Goal: Task Accomplishment & Management: Manage account settings

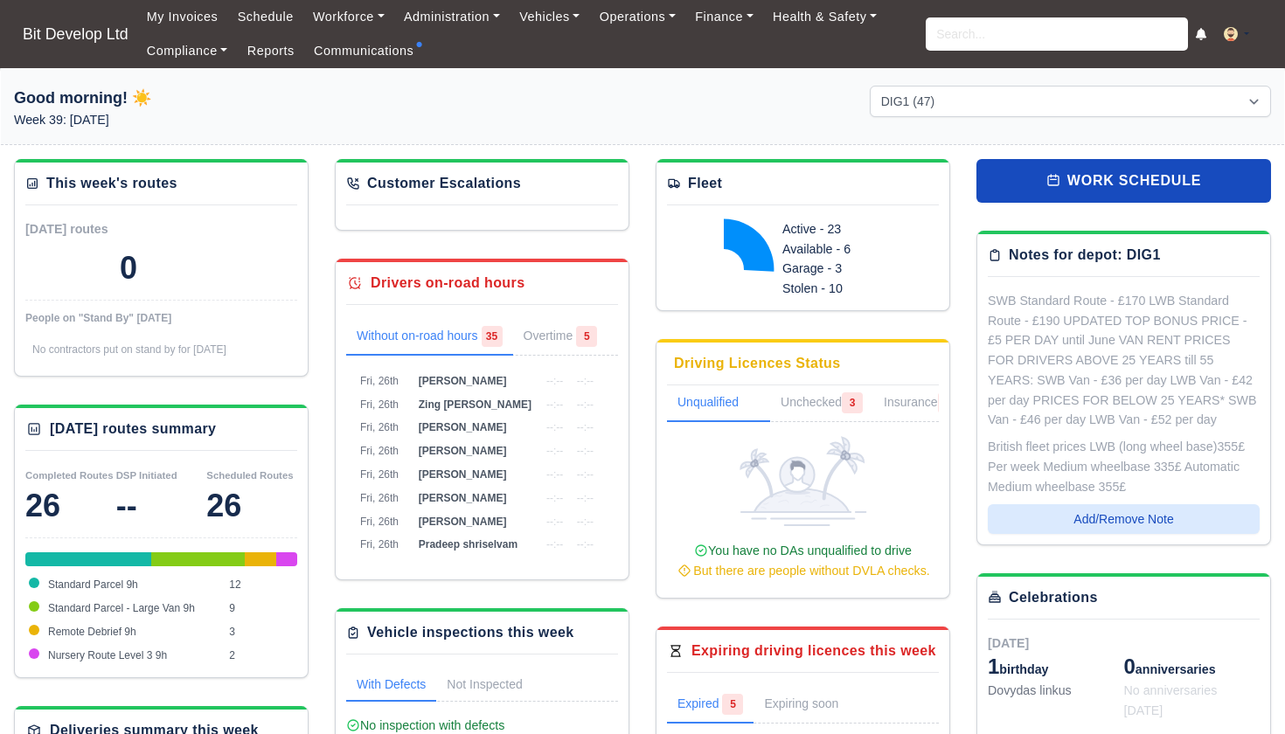
select select "2"
click at [1008, 42] on input "search" at bounding box center [1057, 33] width 262 height 33
click at [972, 40] on input "search" at bounding box center [1057, 33] width 262 height 33
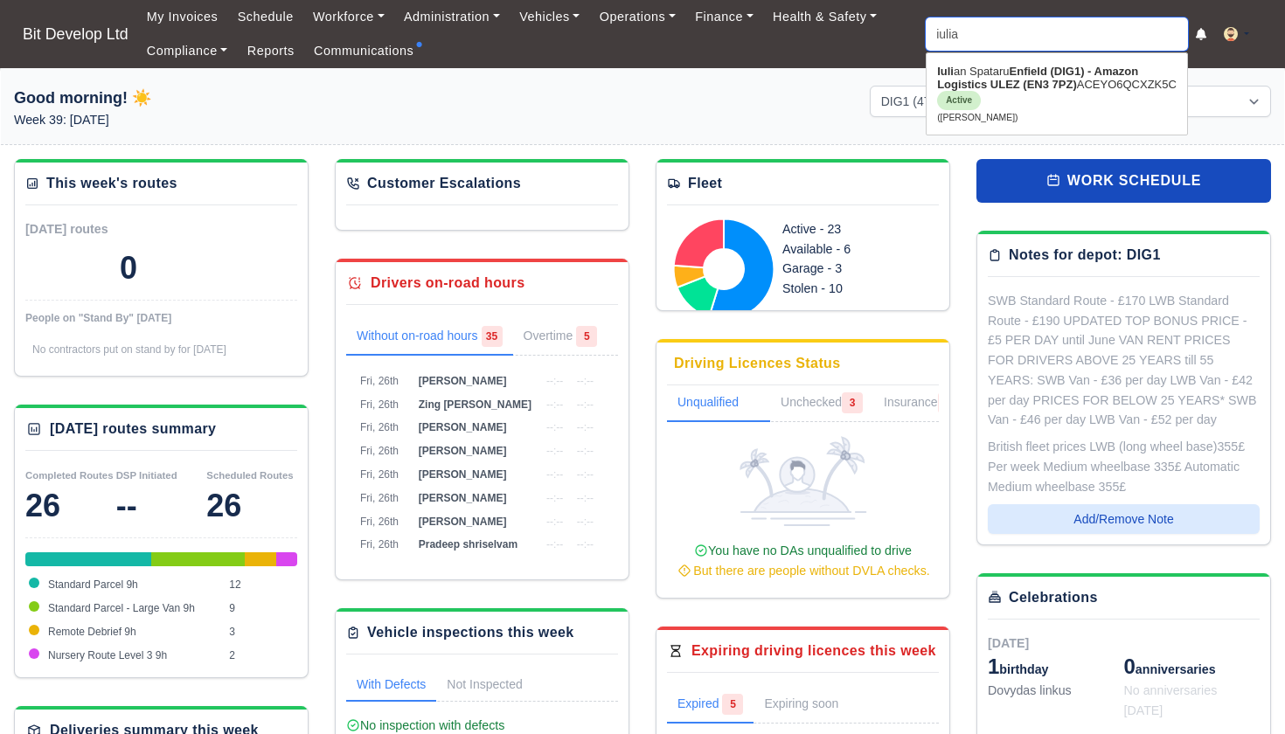
type input "iulian"
type input "iulian Spataru"
type input "Julian"
drag, startPoint x: 971, startPoint y: 64, endPoint x: 971, endPoint y: 87, distance: 22.8
click at [971, 87] on strong "Enfield (DIG1) - Amazon Logistics ULEZ (EN3 7PZ)" at bounding box center [1036, 78] width 198 height 26
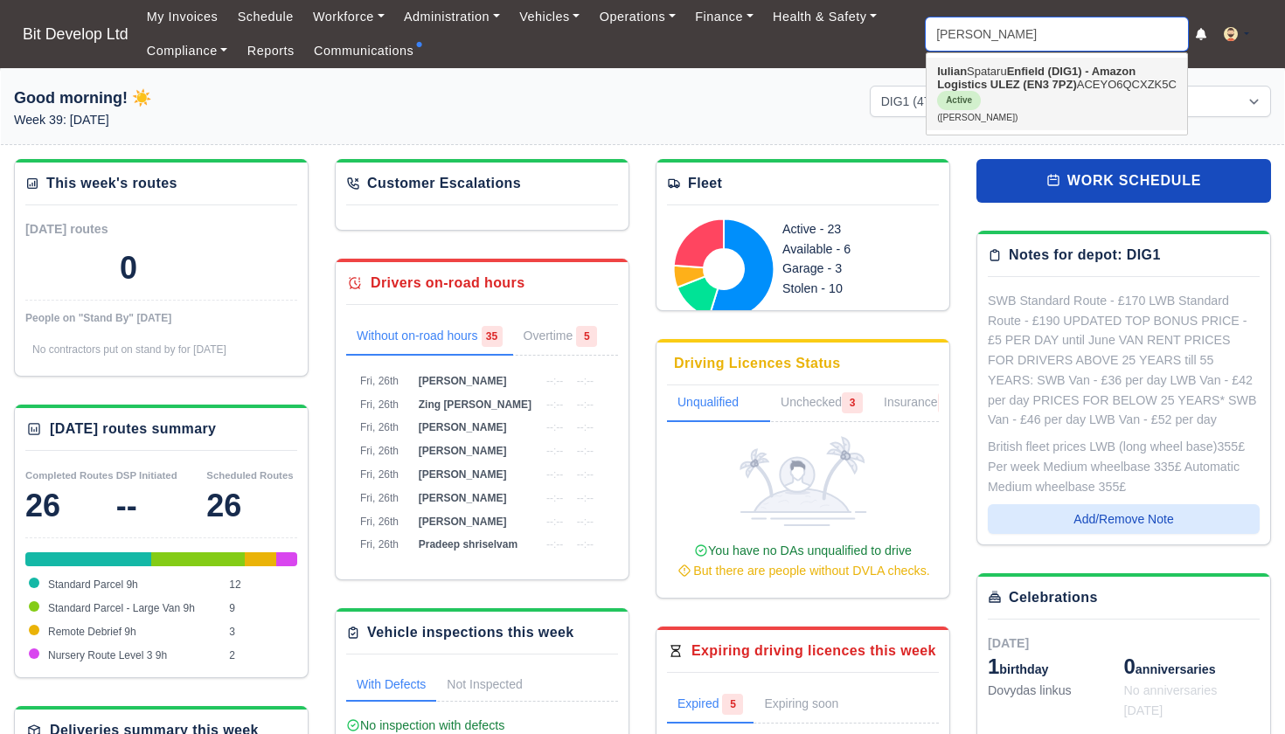
type input "[PERSON_NAME]"
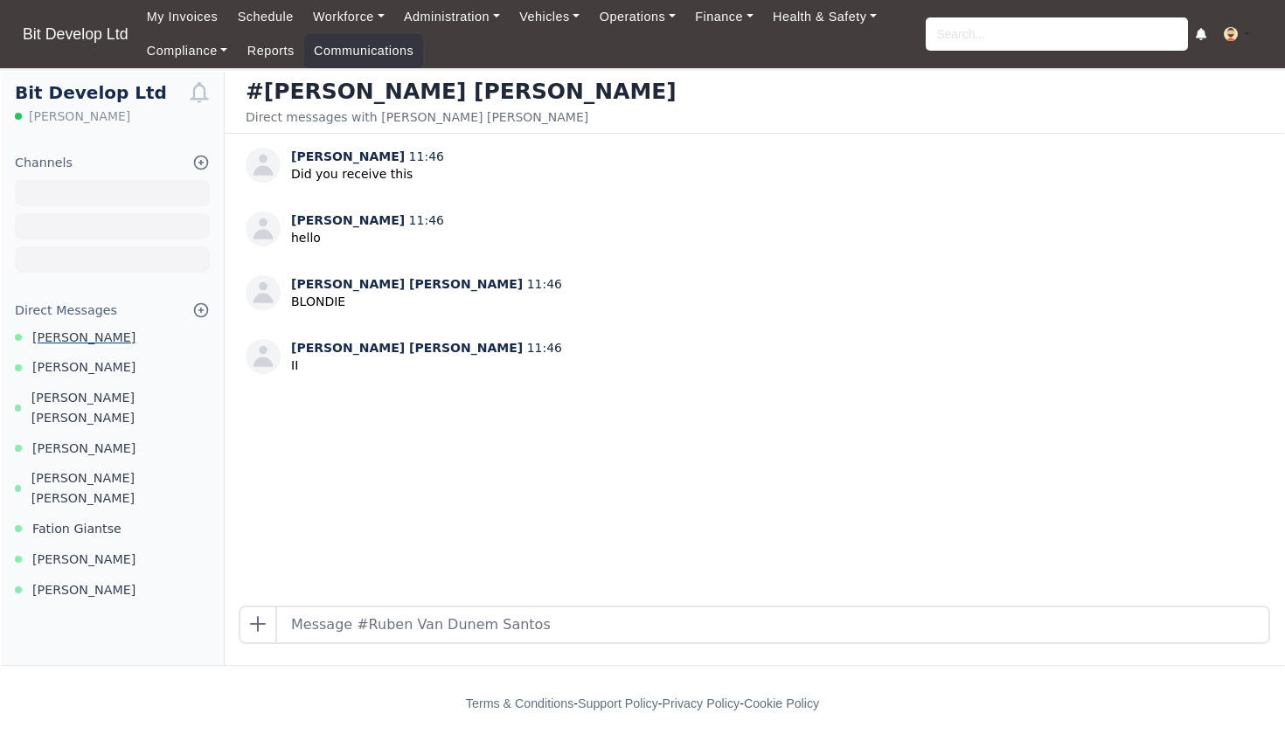
click at [64, 332] on span "[PERSON_NAME]" at bounding box center [83, 338] width 103 height 20
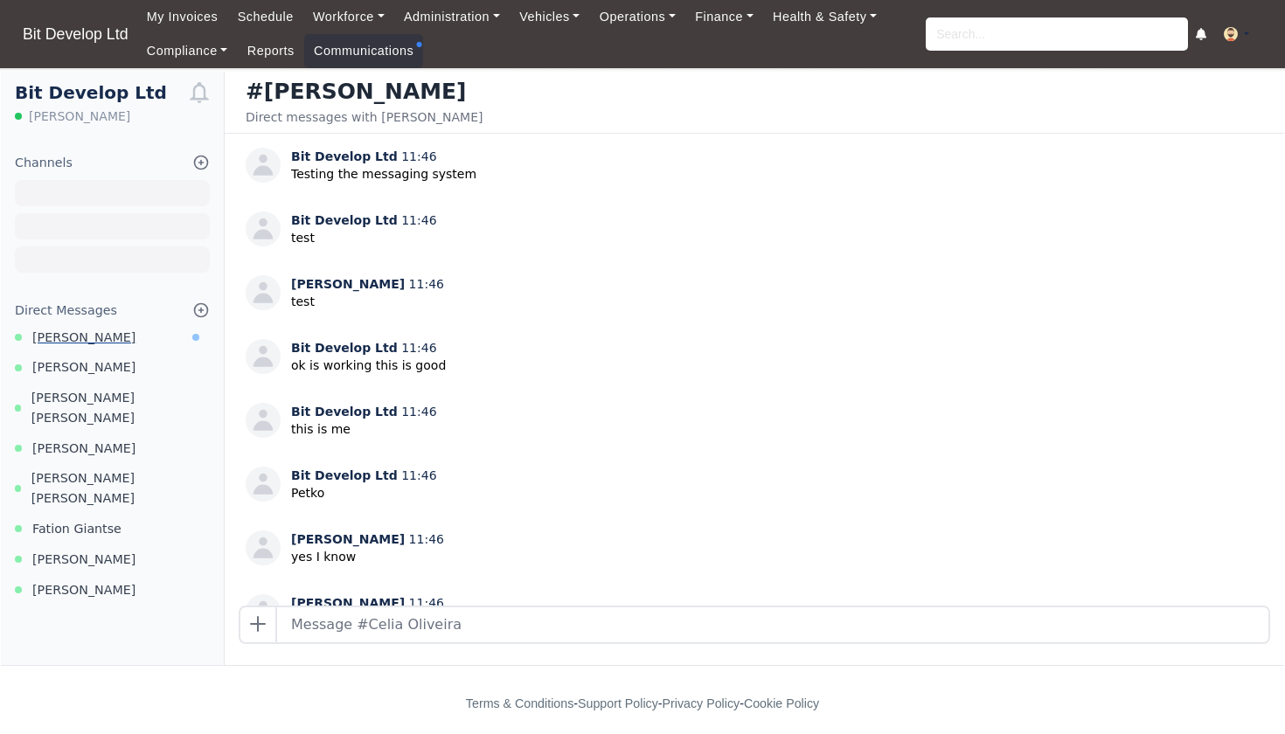
click at [111, 336] on link "[PERSON_NAME]" at bounding box center [112, 338] width 223 height 20
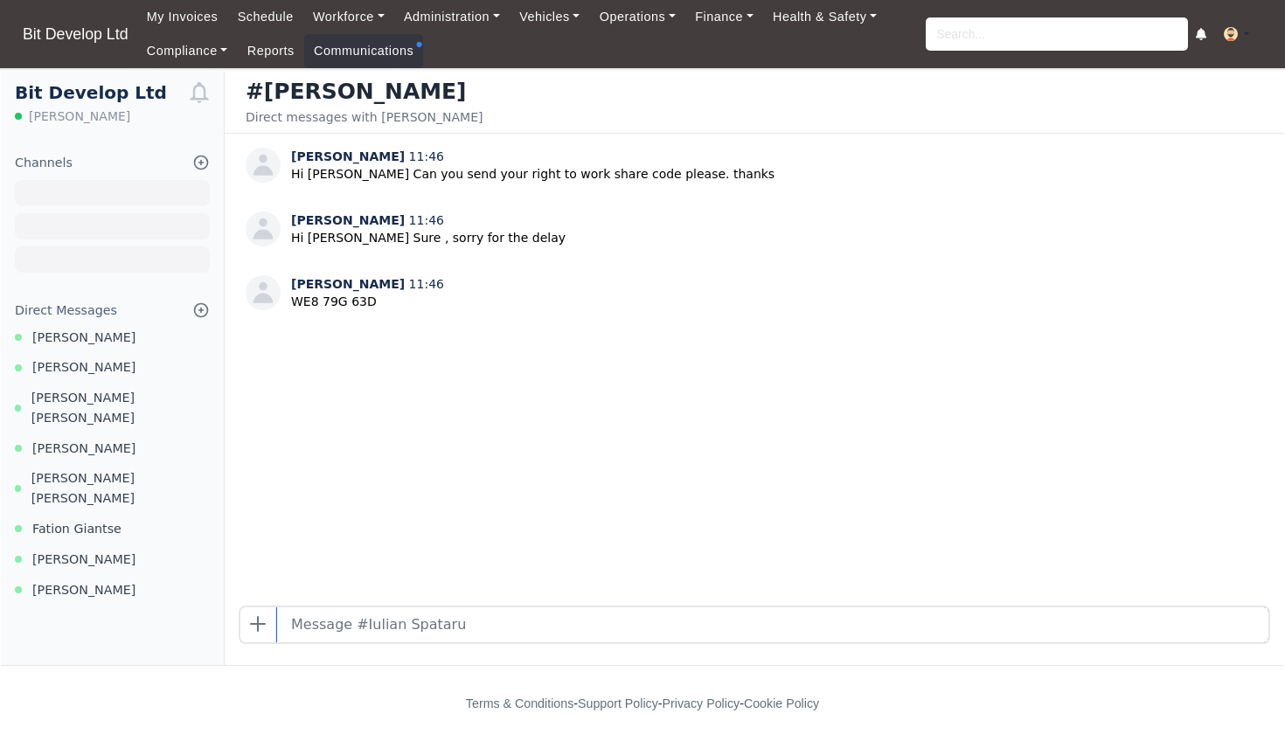
click at [350, 625] on input "text" at bounding box center [773, 625] width 992 height 35
drag, startPoint x: 293, startPoint y: 303, endPoint x: 382, endPoint y: 302, distance: 89.2
click at [383, 302] on p "WE8 79G 63D" at bounding box center [367, 302] width 153 height 18
copy p "WE8 79G 63D"
click at [357, 631] on input "text" at bounding box center [773, 625] width 992 height 35
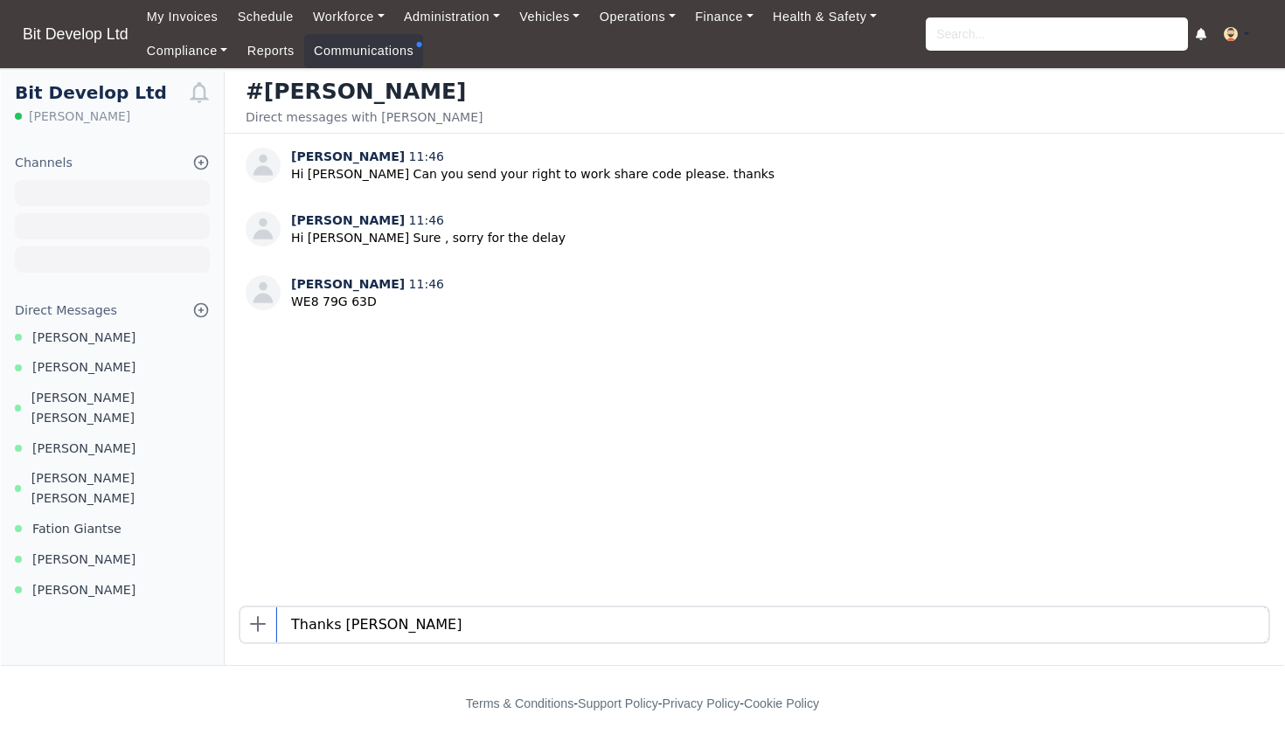
type input "Thanks Iulian"
click at [66, 366] on span "Elaine De oliveira" at bounding box center [83, 368] width 103 height 20
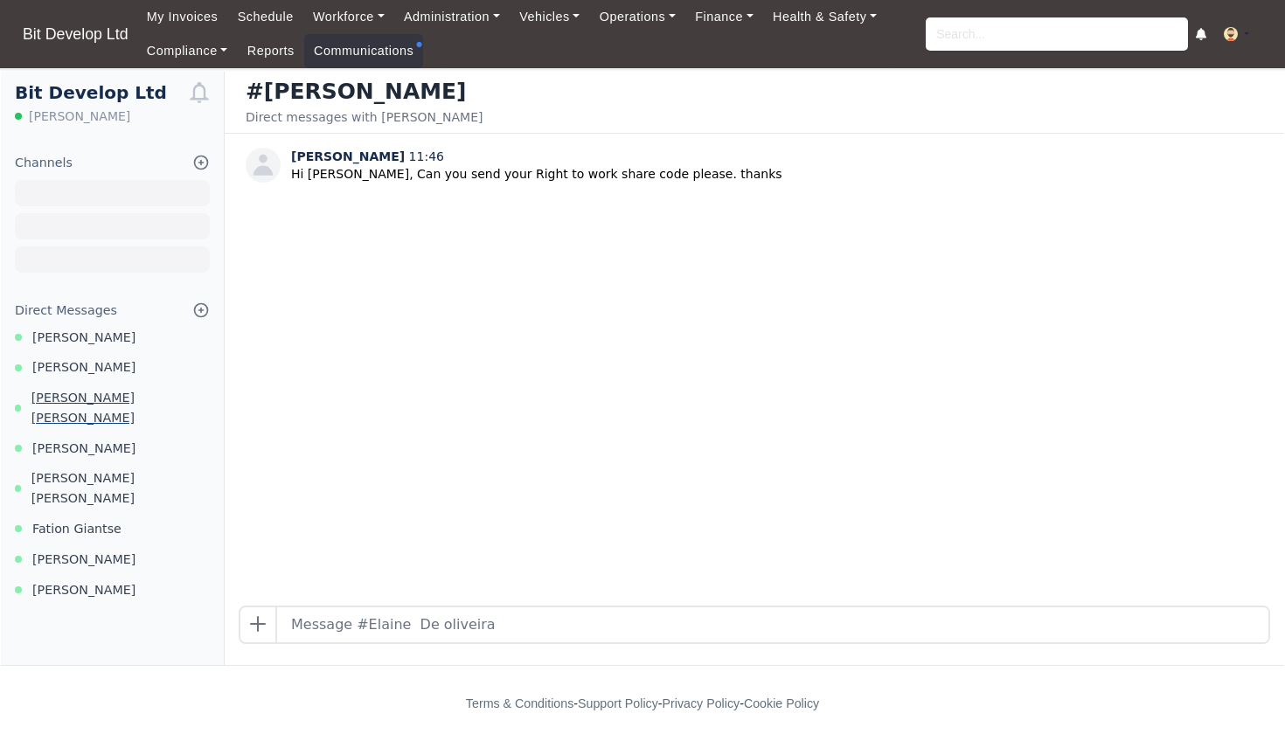
click at [104, 397] on span "Alberto Mendes Moreira" at bounding box center [120, 408] width 178 height 40
click at [89, 439] on span "Ailton De Oliveira" at bounding box center [83, 449] width 103 height 20
click at [94, 363] on span "Elaine De oliveira" at bounding box center [83, 368] width 103 height 20
click at [322, 634] on input "text" at bounding box center [773, 625] width 992 height 35
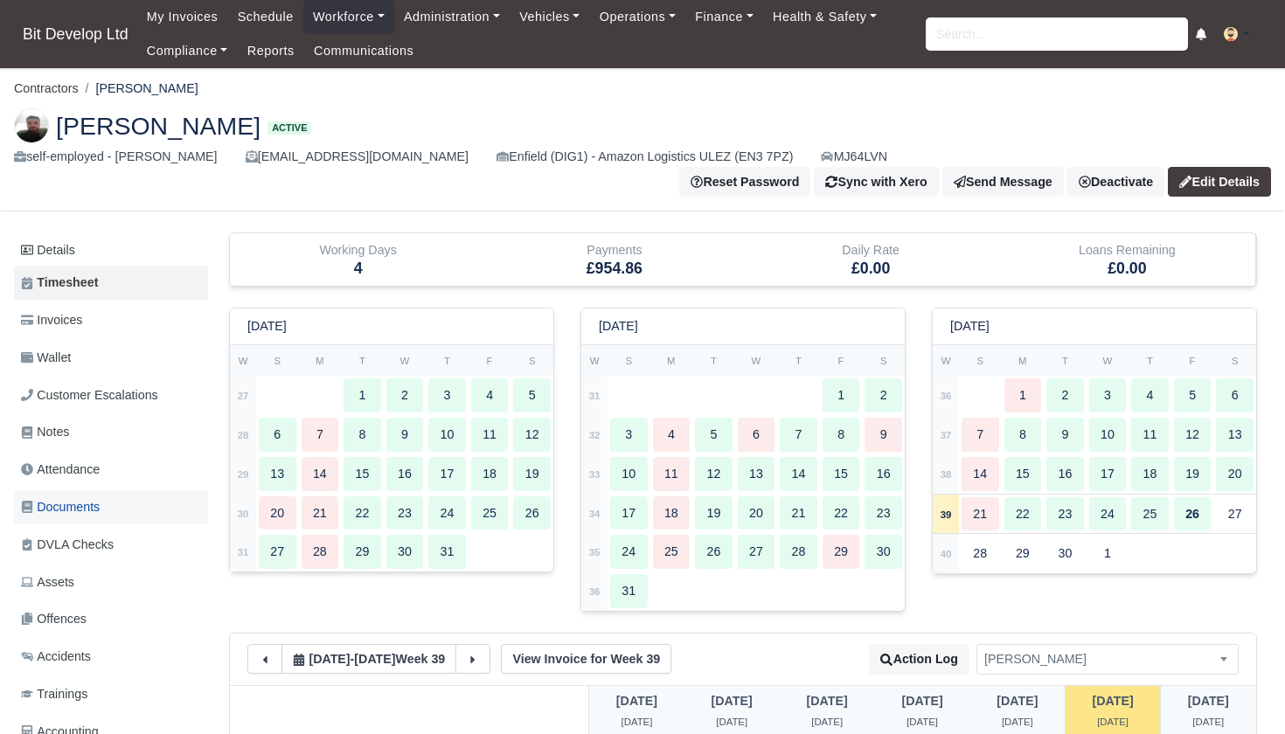
click at [66, 498] on span "Documents" at bounding box center [60, 508] width 79 height 20
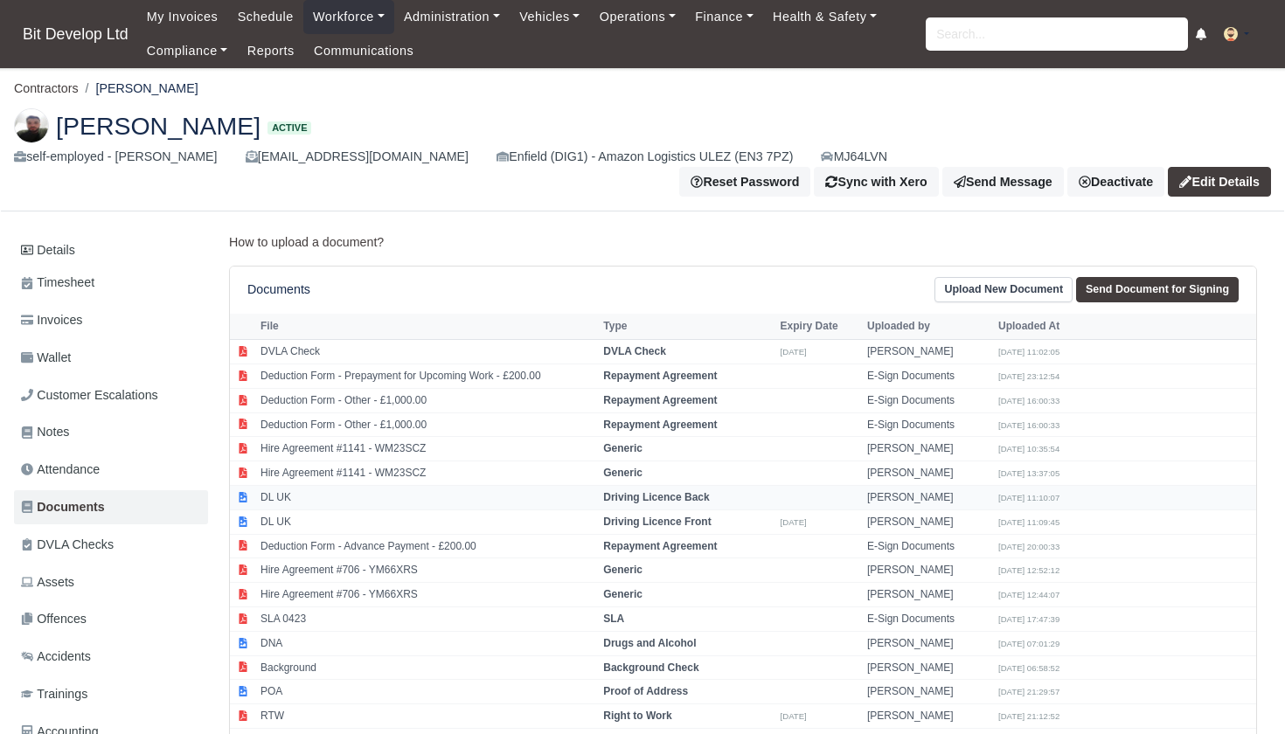
click at [358, 487] on td "DL UK" at bounding box center [427, 498] width 343 height 24
select select "driving-licence-back"
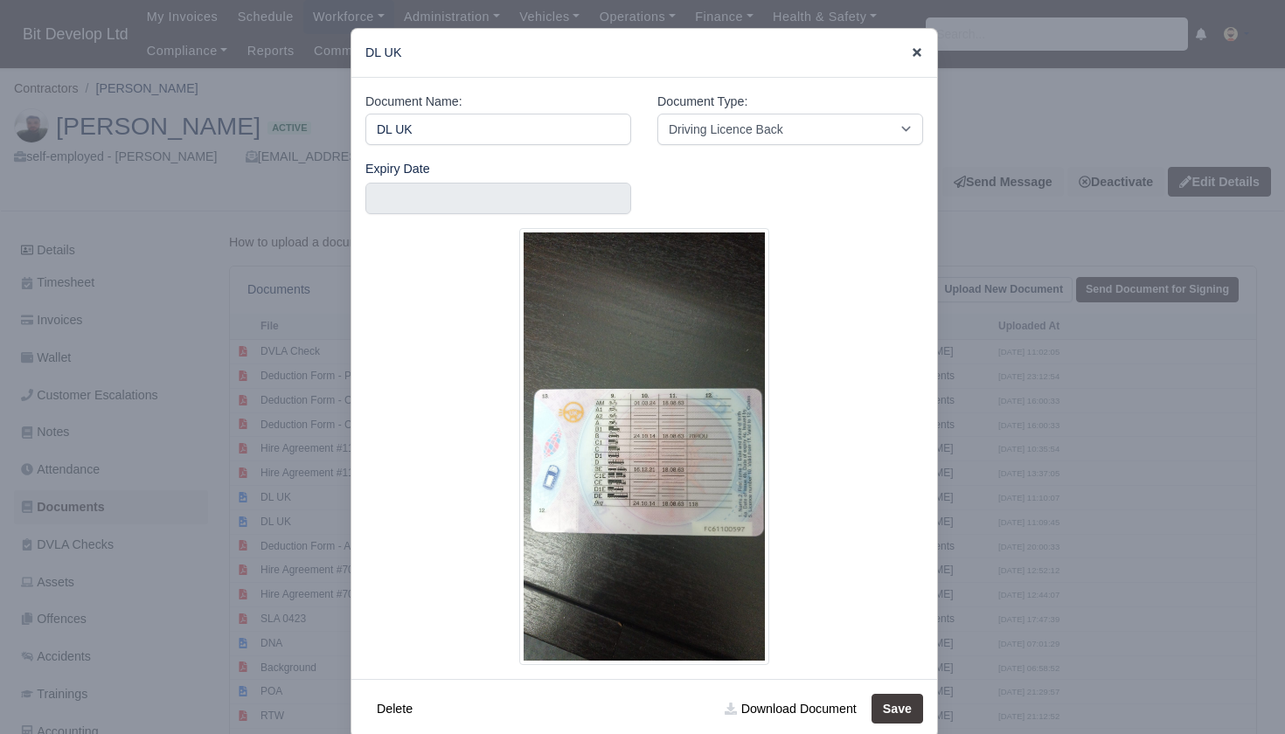
click at [915, 52] on icon at bounding box center [917, 52] width 12 height 12
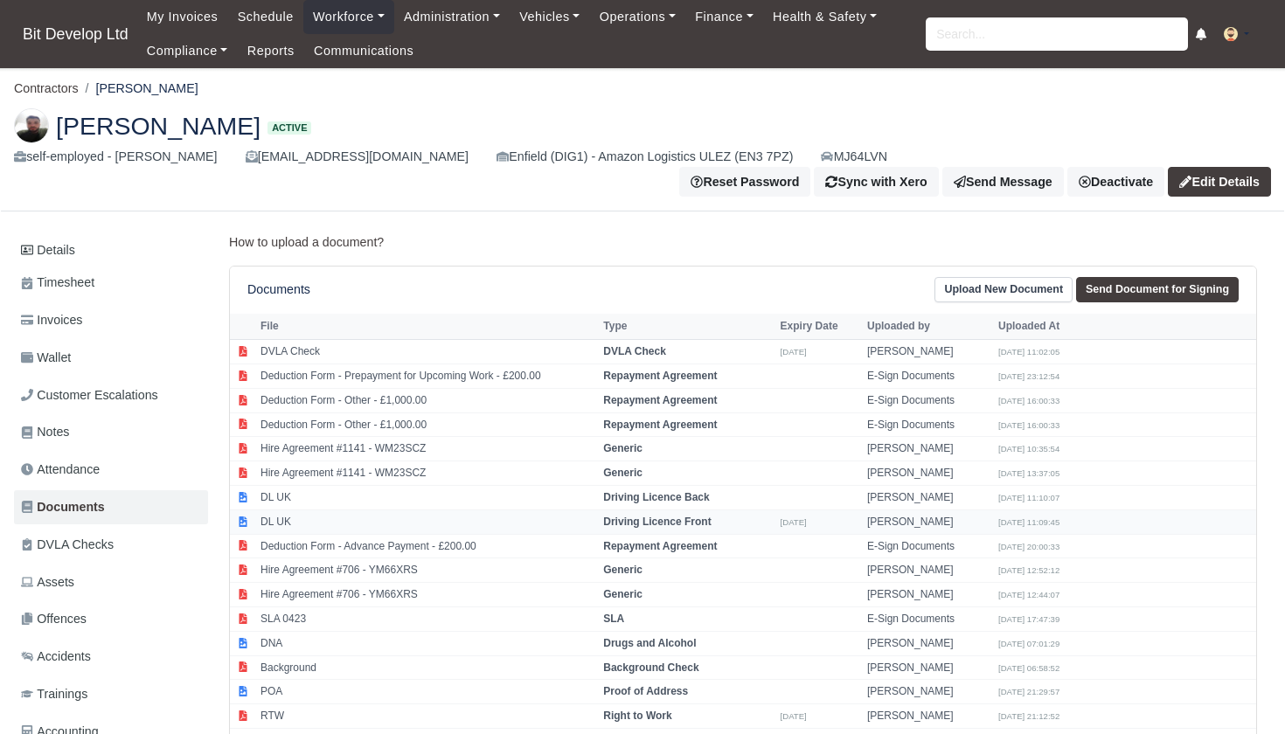
click at [326, 516] on td "DL UK" at bounding box center [427, 522] width 343 height 24
select select "driving-licence-front"
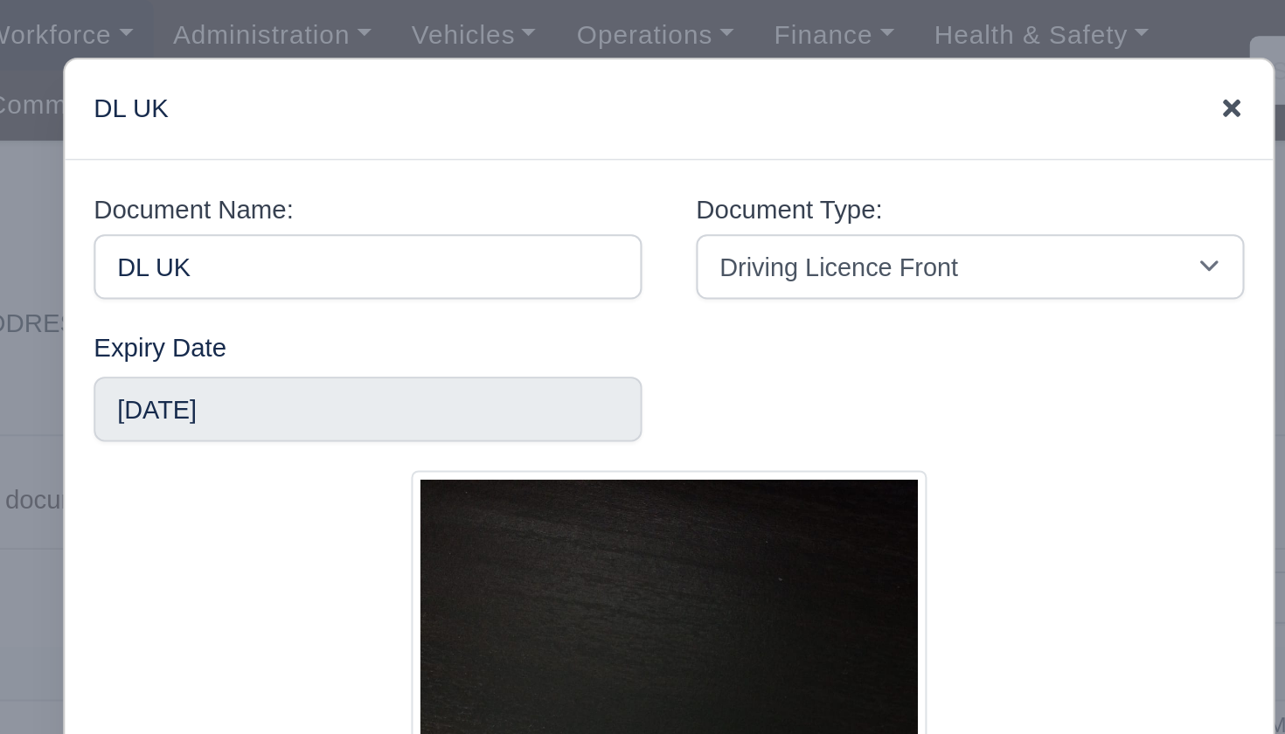
click at [911, 51] on icon at bounding box center [917, 52] width 12 height 12
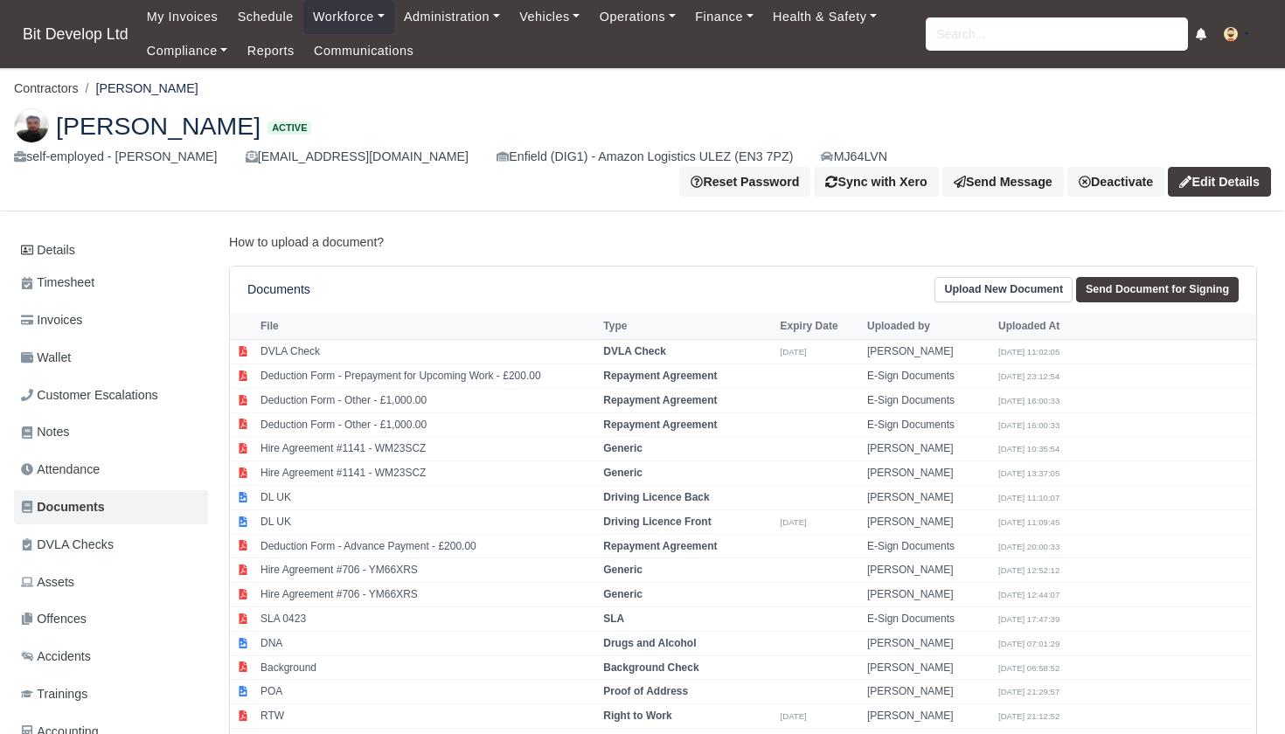
click at [973, 296] on link "Upload New Document" at bounding box center [1004, 289] width 138 height 25
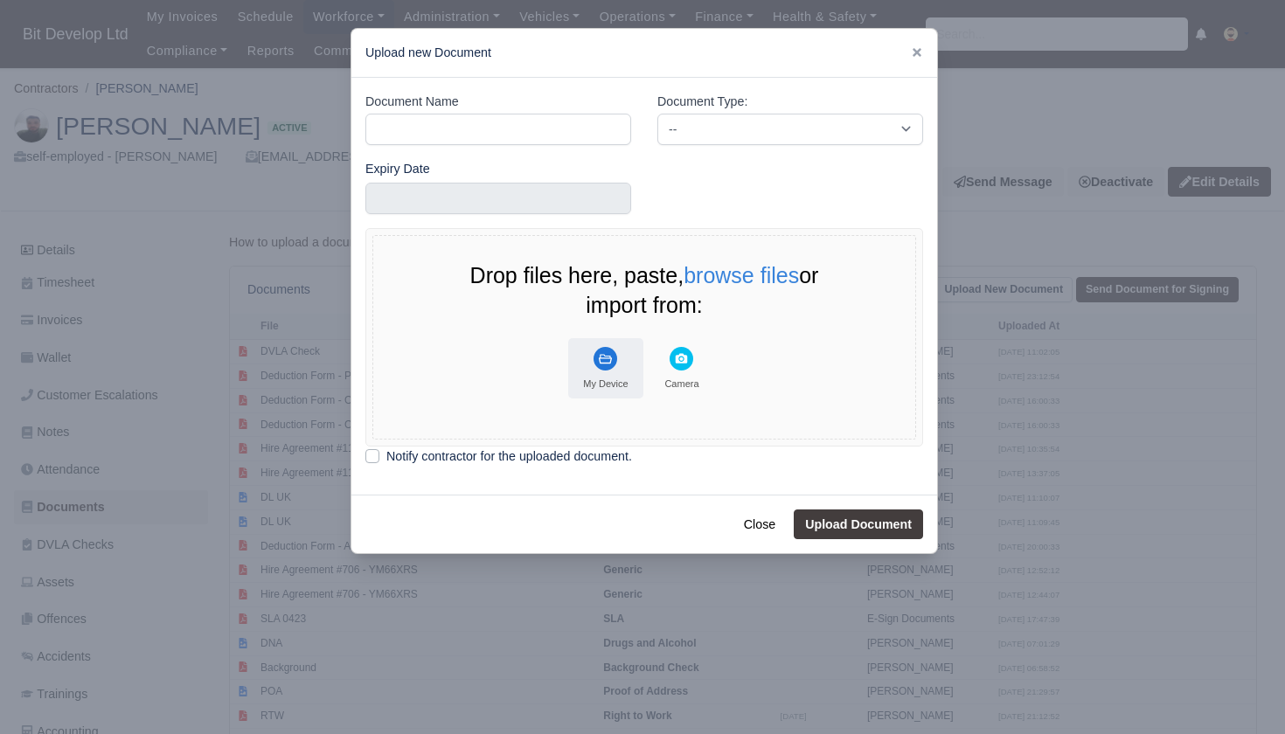
click at [604, 360] on icon "File Uploader" at bounding box center [605, 359] width 13 height 10
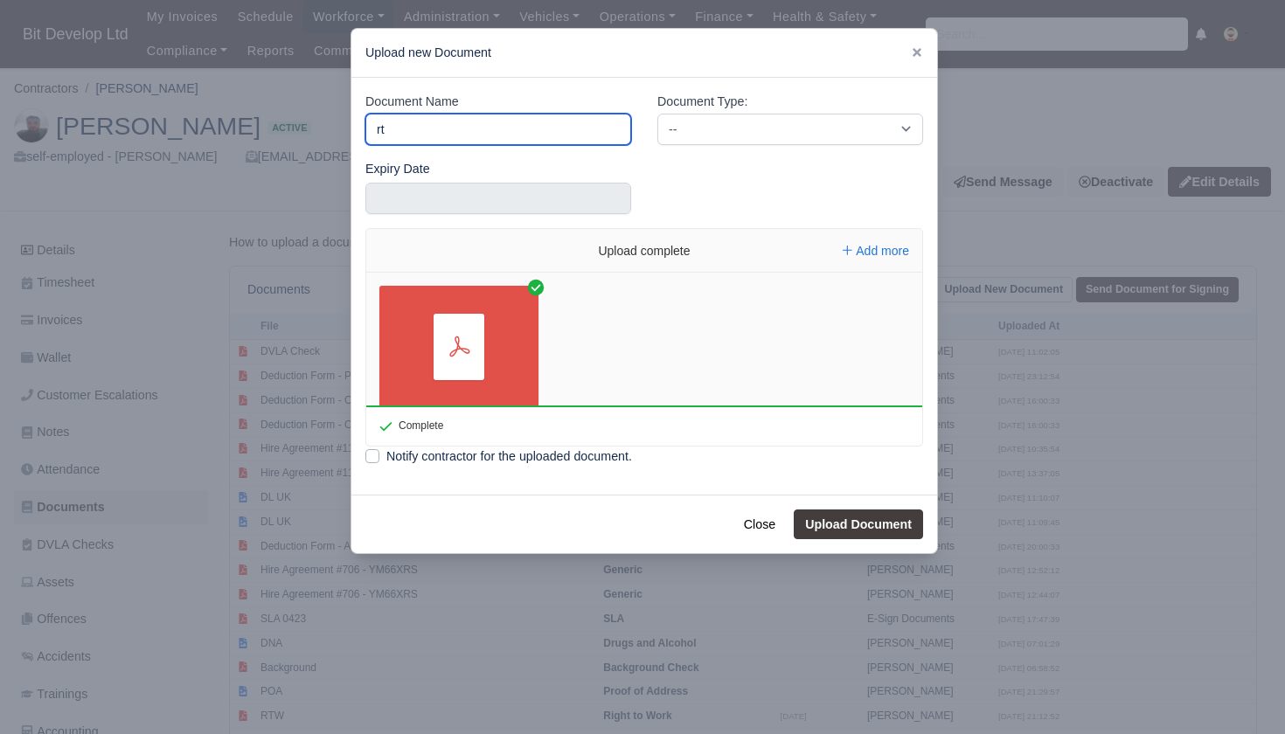
type input "r"
type input "RTW"
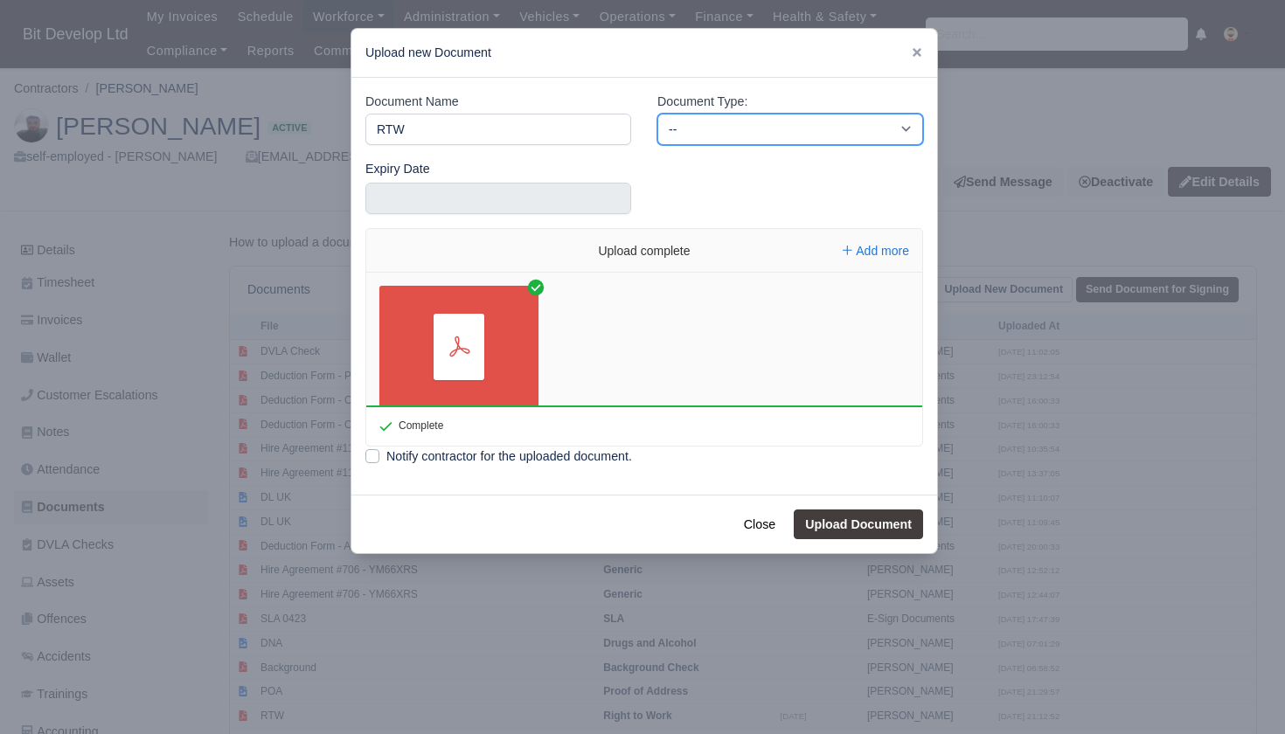
select select "right-to-work"
click at [842, 518] on button "Upload Document" at bounding box center [858, 525] width 129 height 30
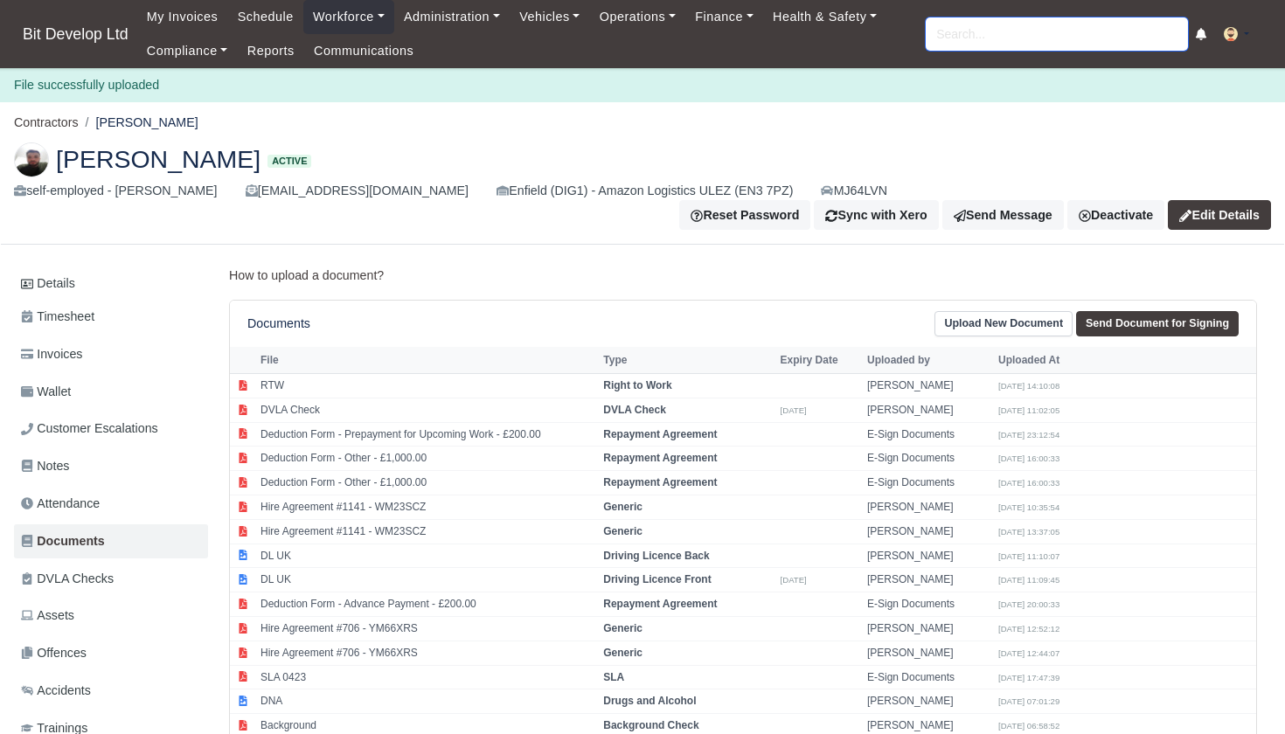
click at [1010, 39] on input "search" at bounding box center [1057, 33] width 262 height 33
